Goal: Ask a question: Seek information or help from site administrators or community

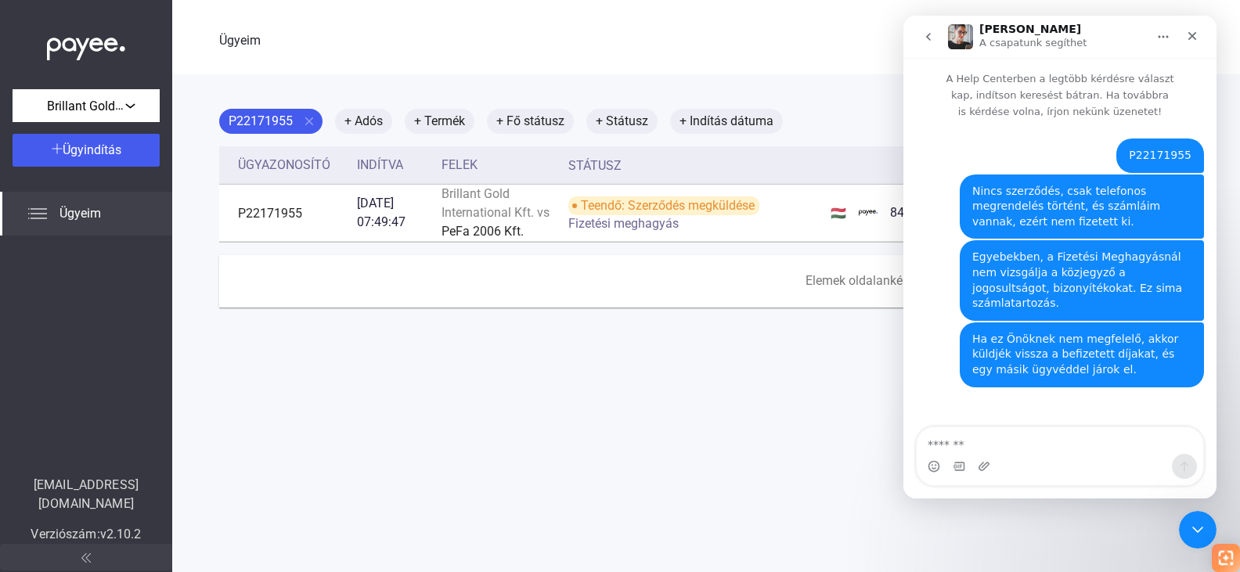
click at [973, 439] on textarea "Üzenet…" at bounding box center [1060, 441] width 287 height 27
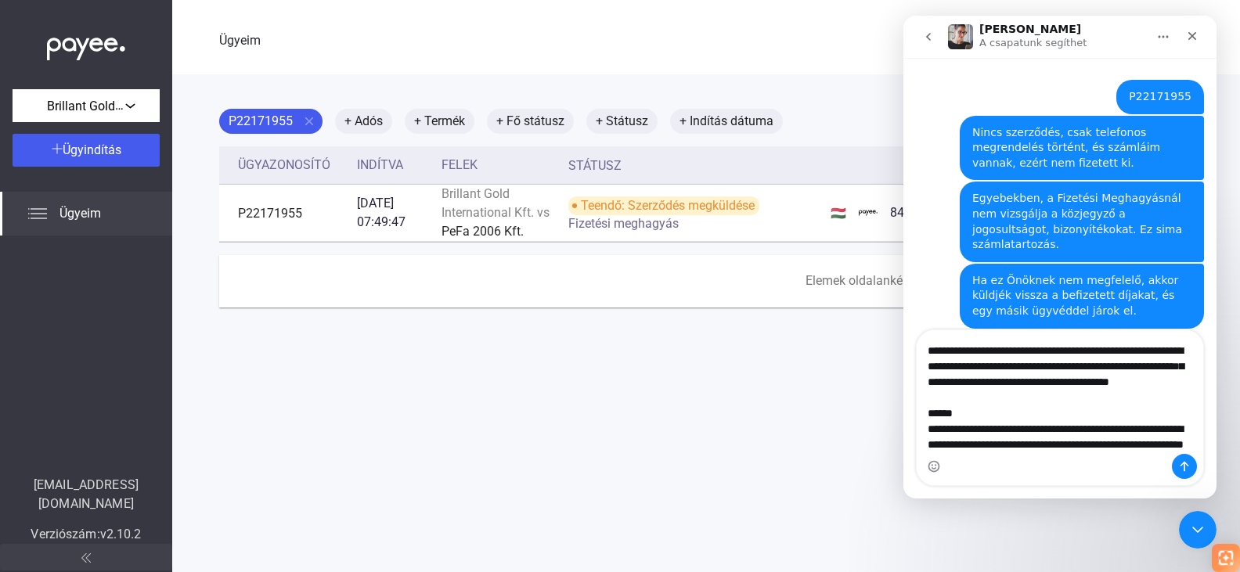
scroll to position [310, 0]
drag, startPoint x: 991, startPoint y: 431, endPoint x: 1051, endPoint y: 446, distance: 61.5
click at [1051, 446] on textarea "**********" at bounding box center [1060, 392] width 287 height 124
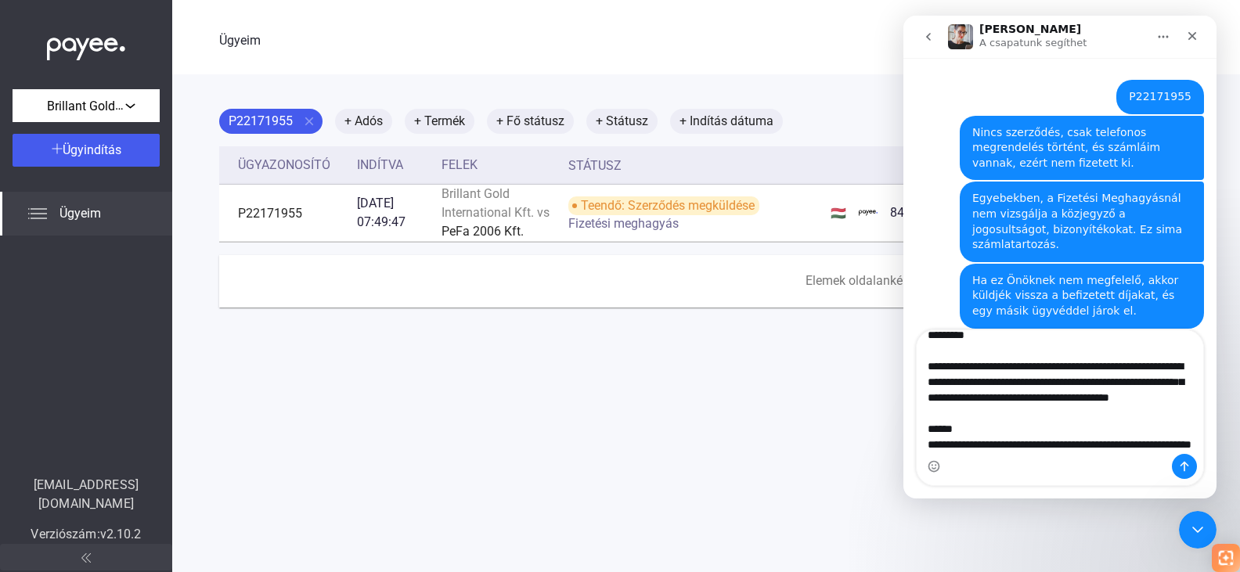
scroll to position [294, 0]
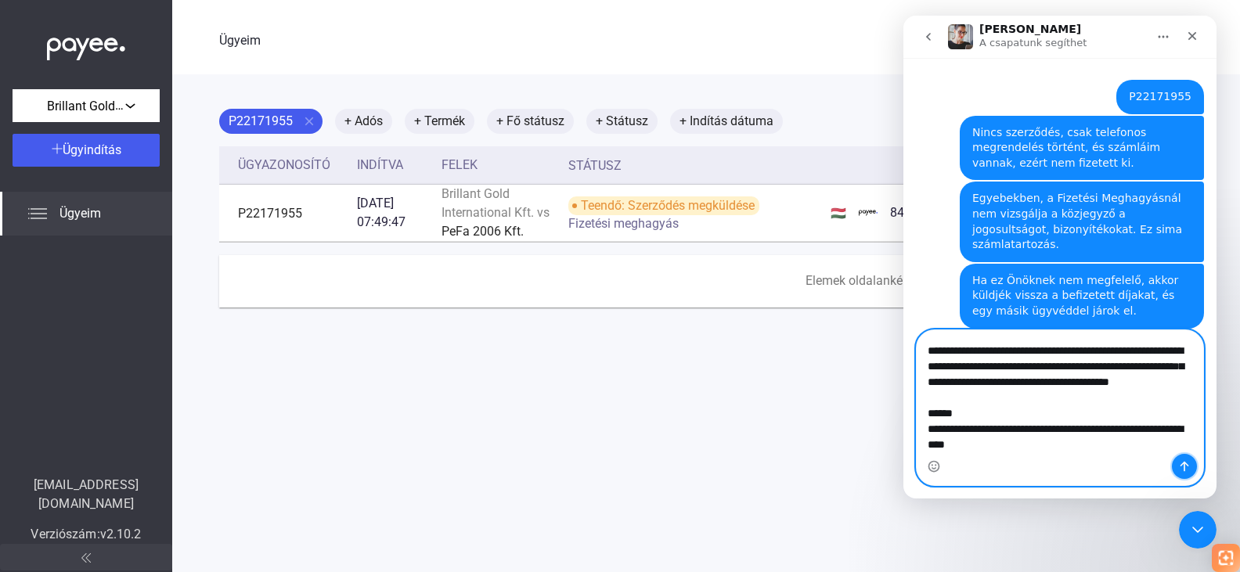
click at [1190, 464] on icon "Üzenet küldése…" at bounding box center [1185, 466] width 13 height 13
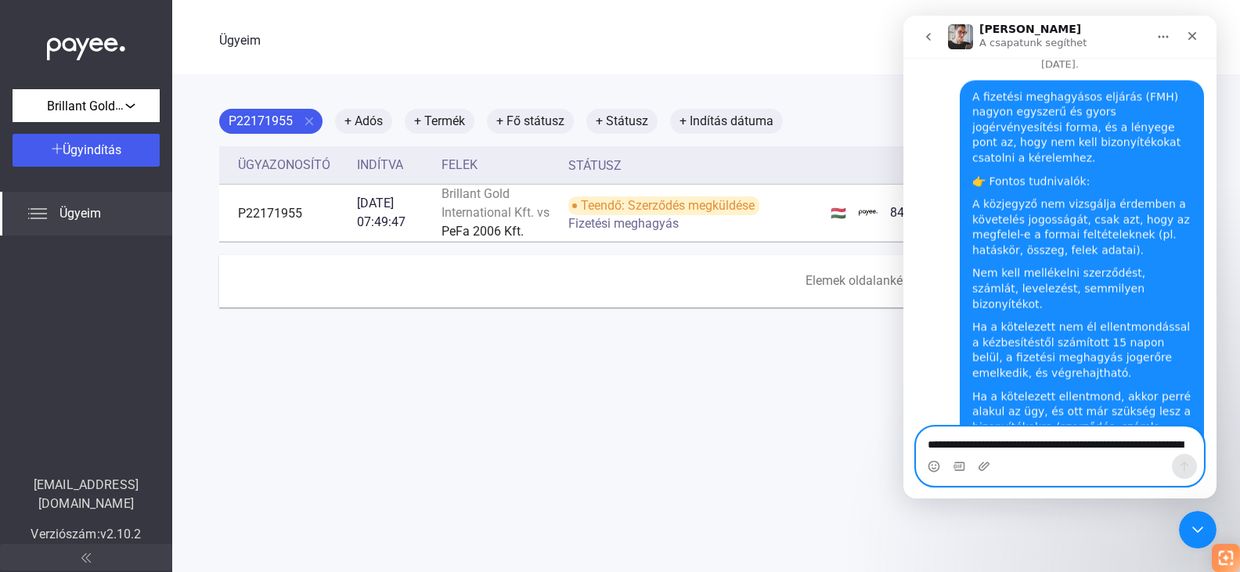
scroll to position [435, 0]
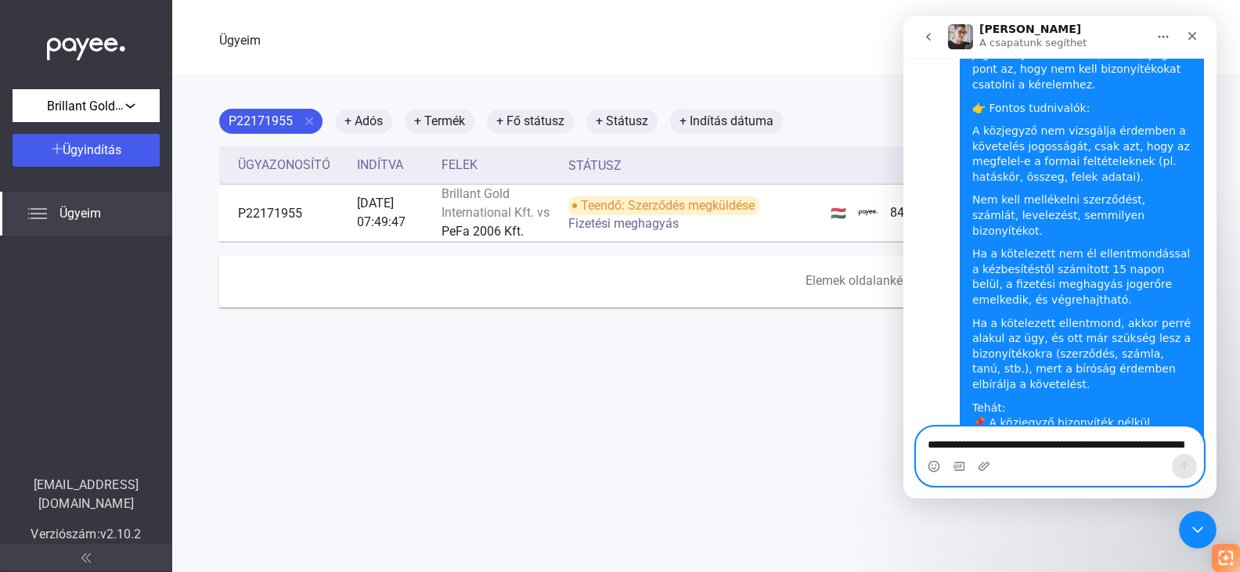
click at [961, 443] on textarea "**********" at bounding box center [1060, 441] width 287 height 27
paste textarea "Üzenet…"
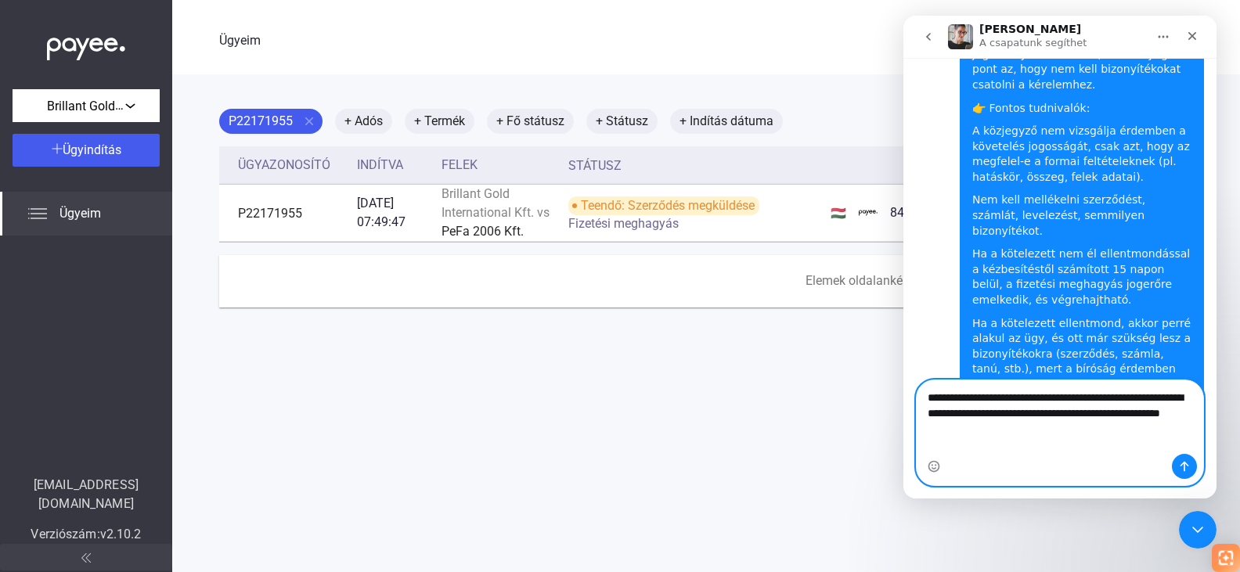
scroll to position [467, 0]
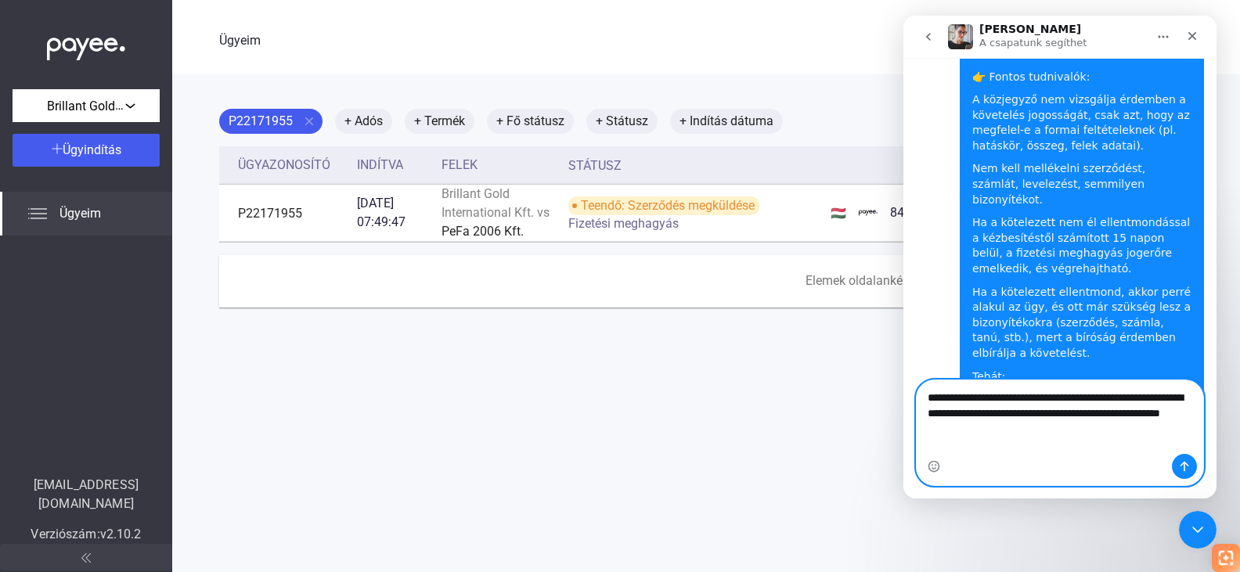
type textarea "**********"
click at [1179, 468] on icon "Üzenet küldése…" at bounding box center [1185, 466] width 13 height 13
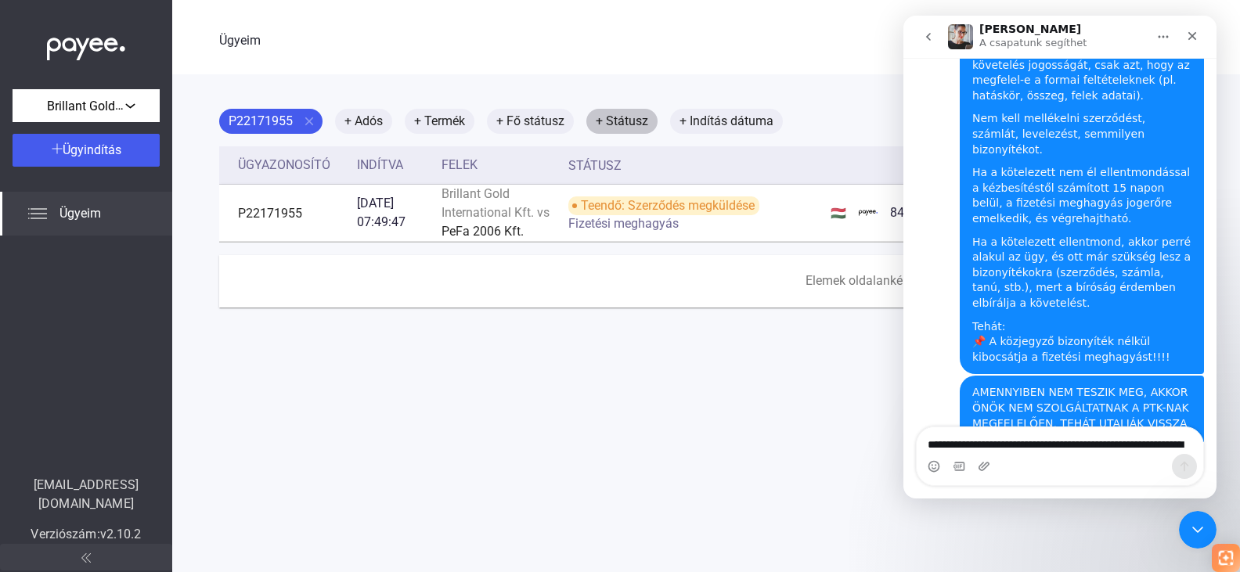
click at [642, 122] on font "+ Státusz" at bounding box center [622, 121] width 52 height 15
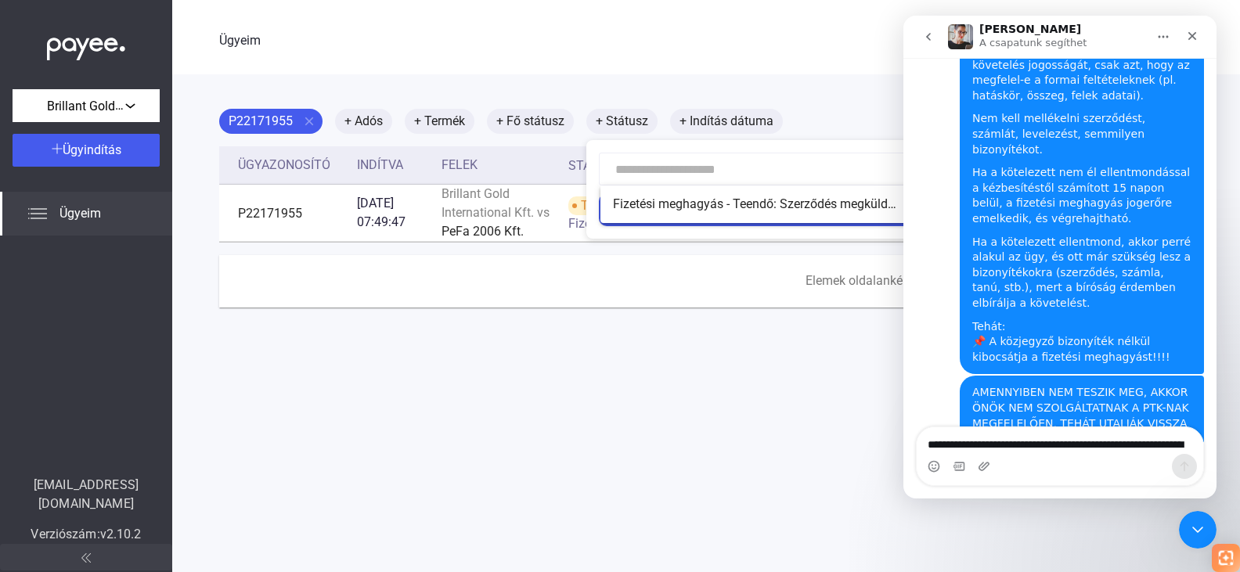
click at [691, 247] on div at bounding box center [620, 286] width 1240 height 572
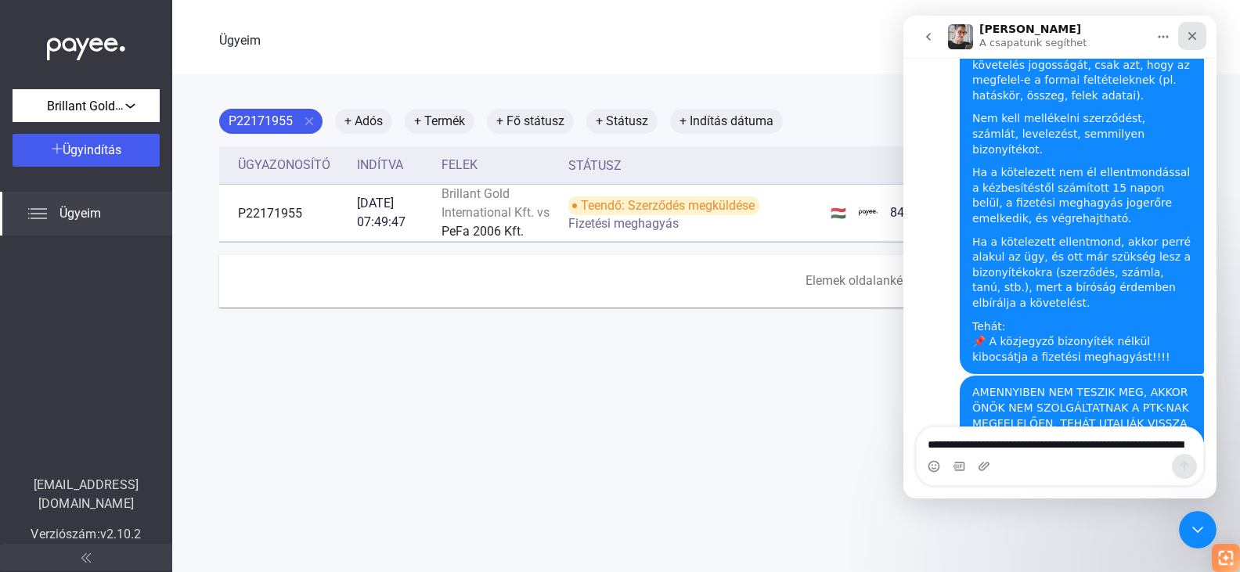
click at [1198, 37] on icon "Bezárás" at bounding box center [1192, 36] width 13 height 13
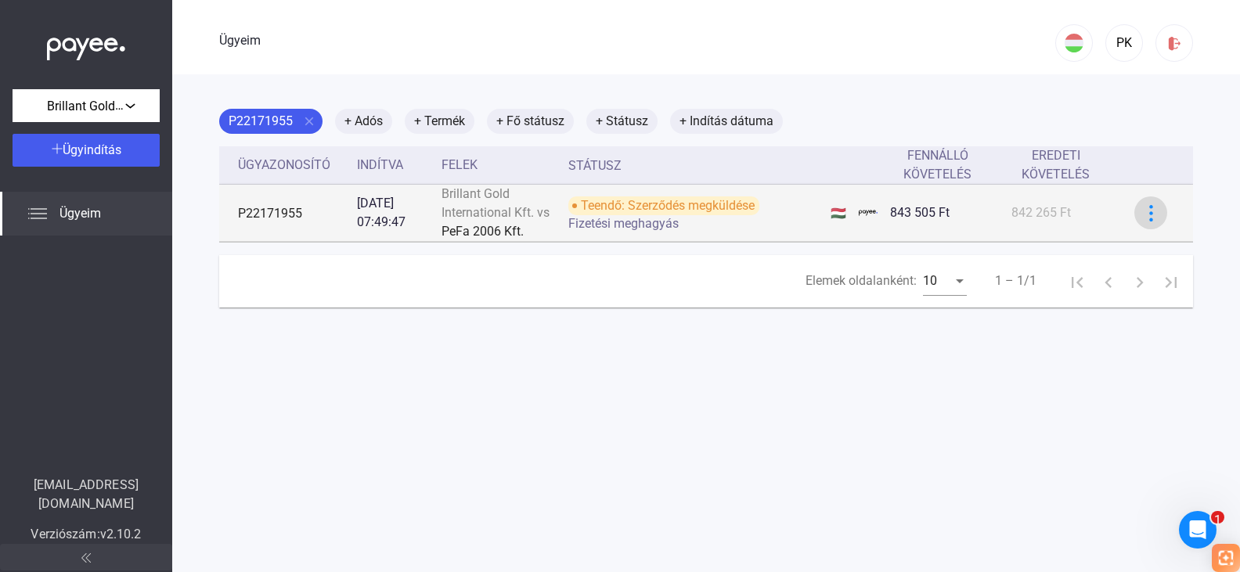
click at [1143, 222] on img at bounding box center [1151, 213] width 16 height 16
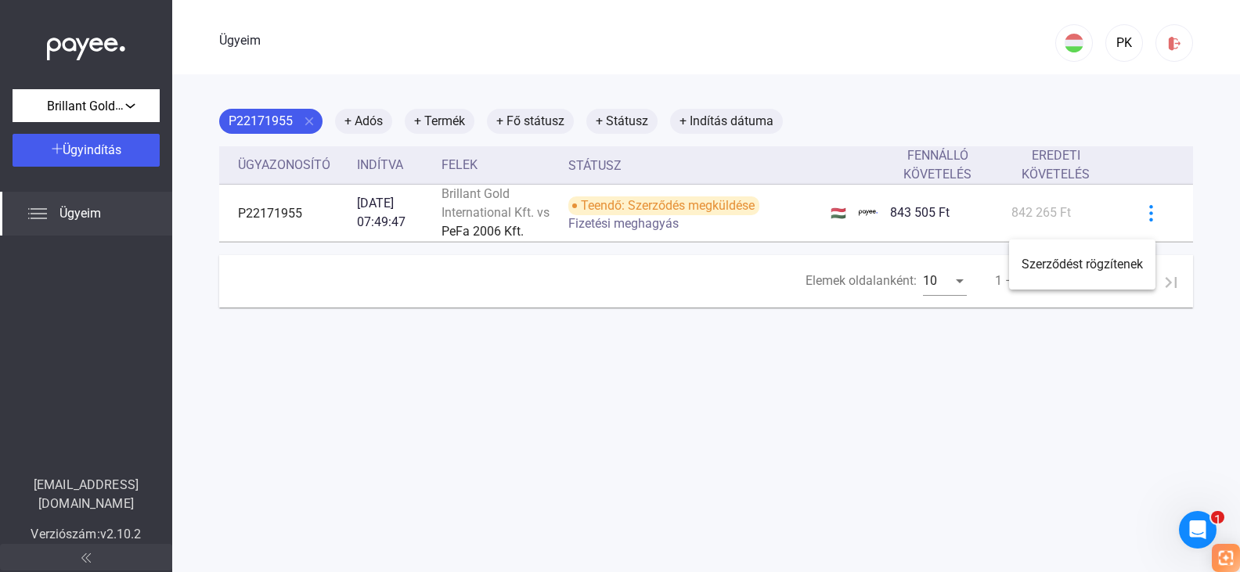
click at [618, 218] on div at bounding box center [620, 286] width 1240 height 572
click at [405, 163] on div "Indítva" at bounding box center [393, 165] width 72 height 19
click at [621, 116] on font "+ Státusz" at bounding box center [622, 121] width 52 height 15
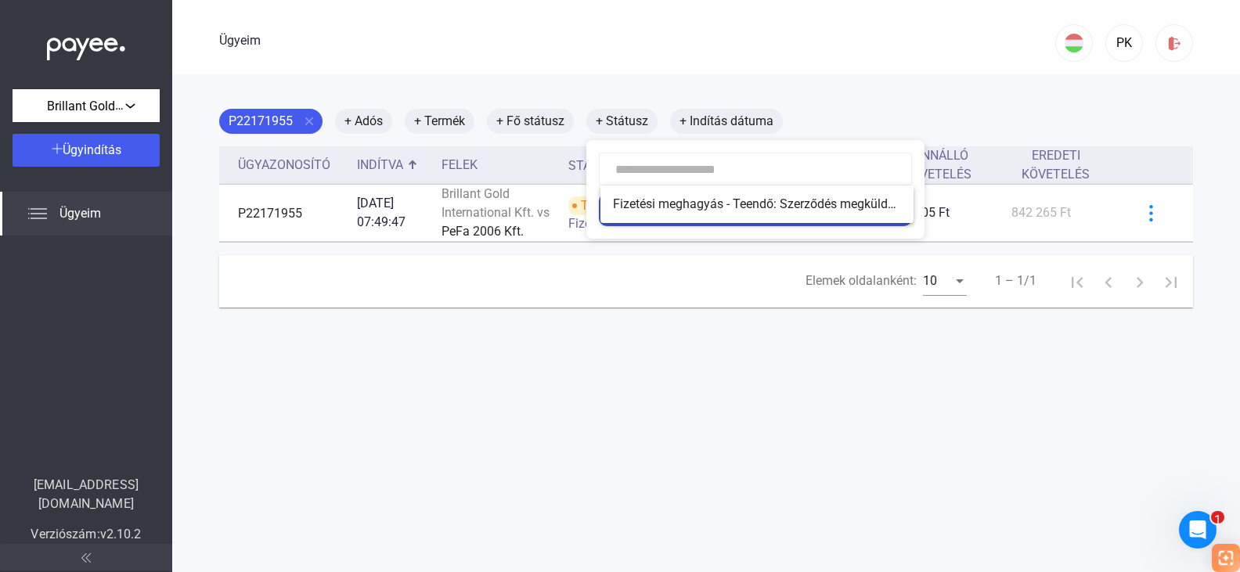
click at [540, 120] on div at bounding box center [620, 286] width 1240 height 572
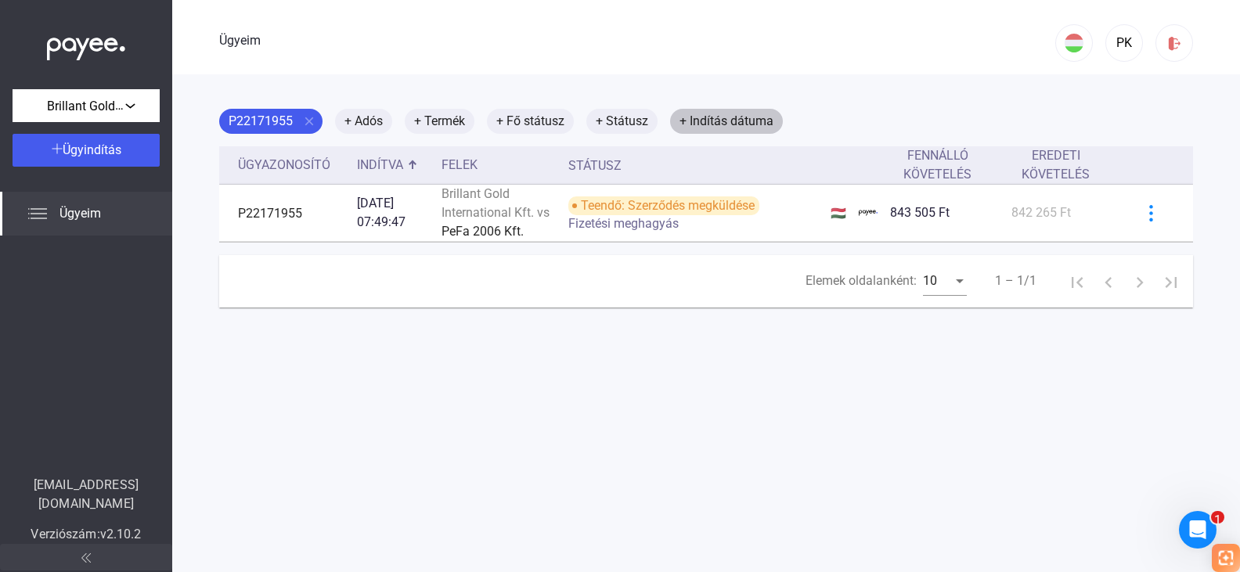
click at [768, 114] on font "+ Indítás dátuma" at bounding box center [727, 121] width 94 height 15
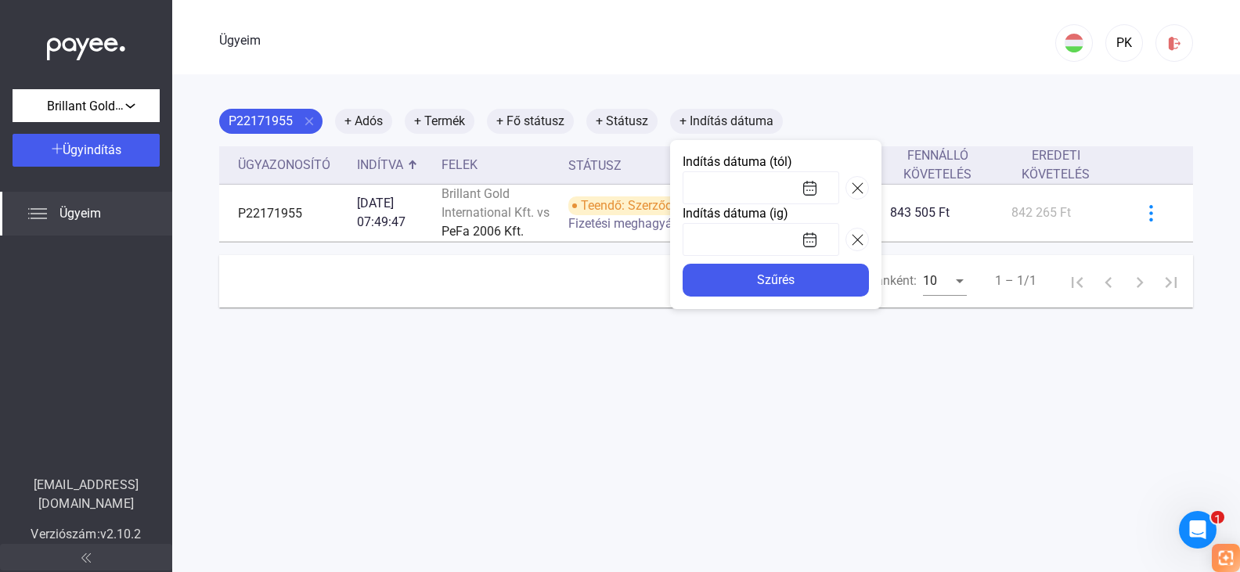
click at [828, 106] on div at bounding box center [620, 286] width 1240 height 572
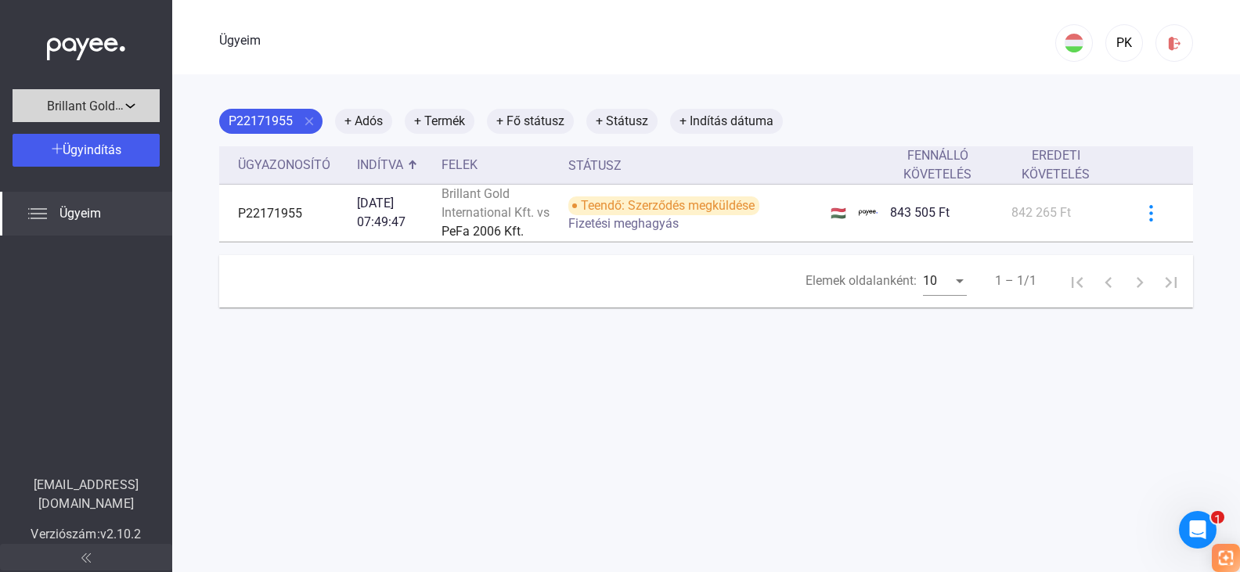
click at [125, 110] on div "Brillant Gold International Kft." at bounding box center [86, 106] width 138 height 20
